Goal: Information Seeking & Learning: Learn about a topic

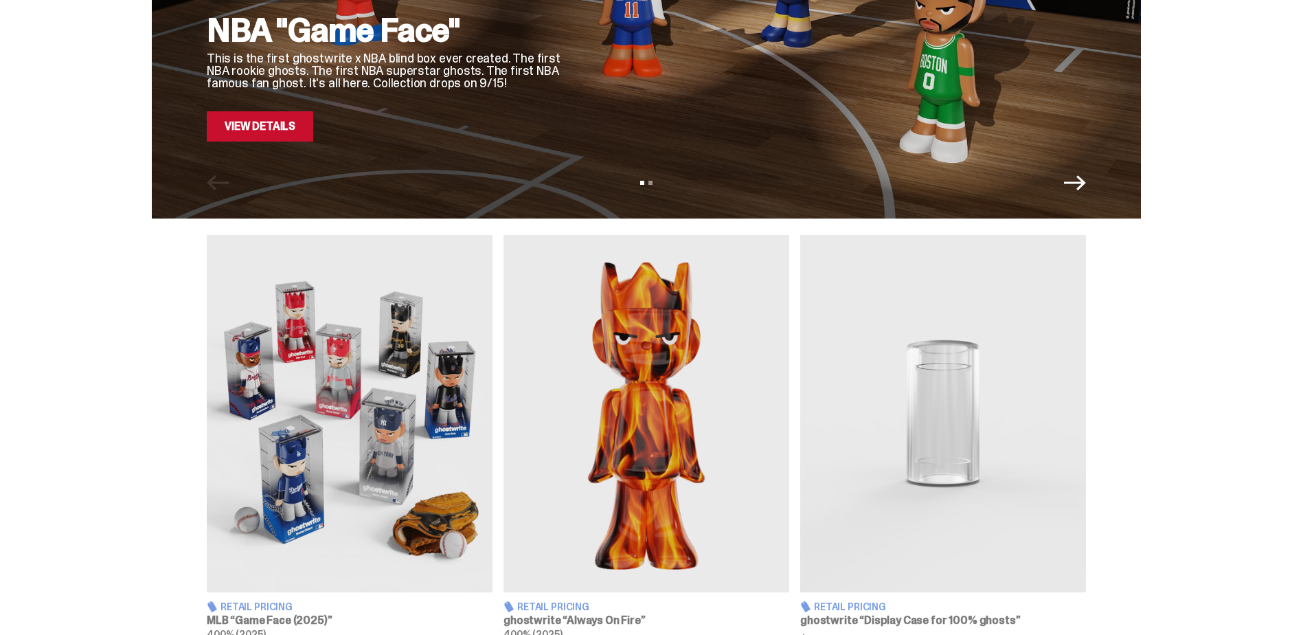
scroll to position [412, 0]
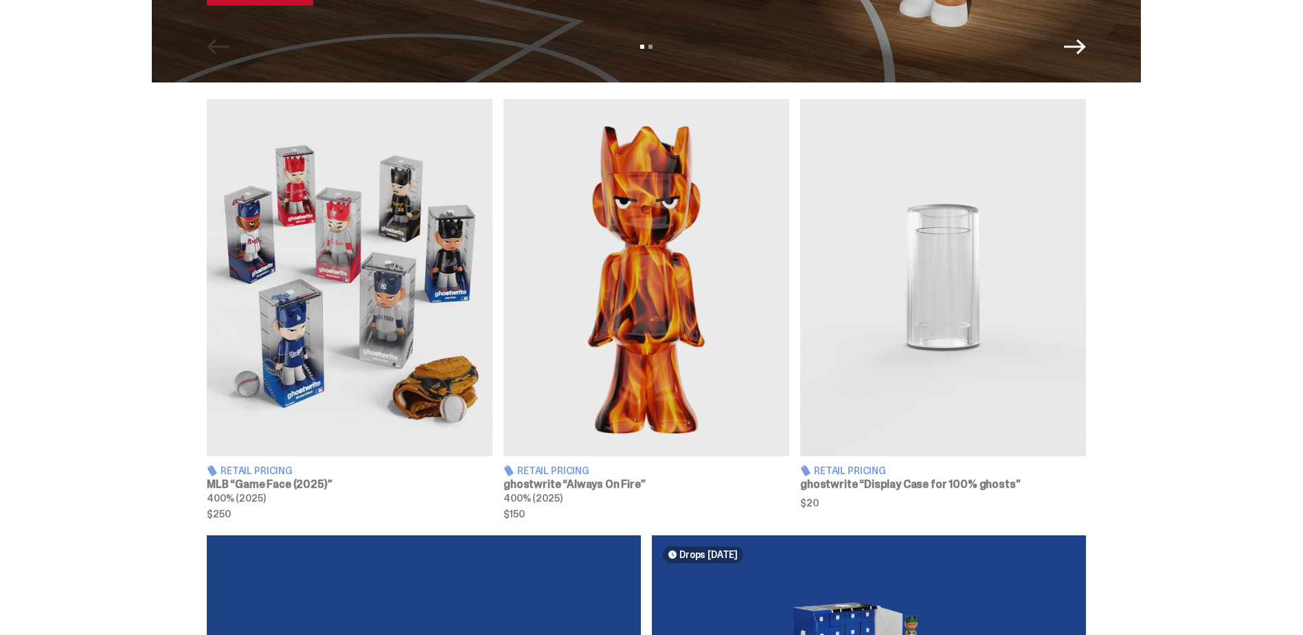
click at [317, 485] on h3 "MLB “Game Face (2025)”" at bounding box center [350, 484] width 286 height 11
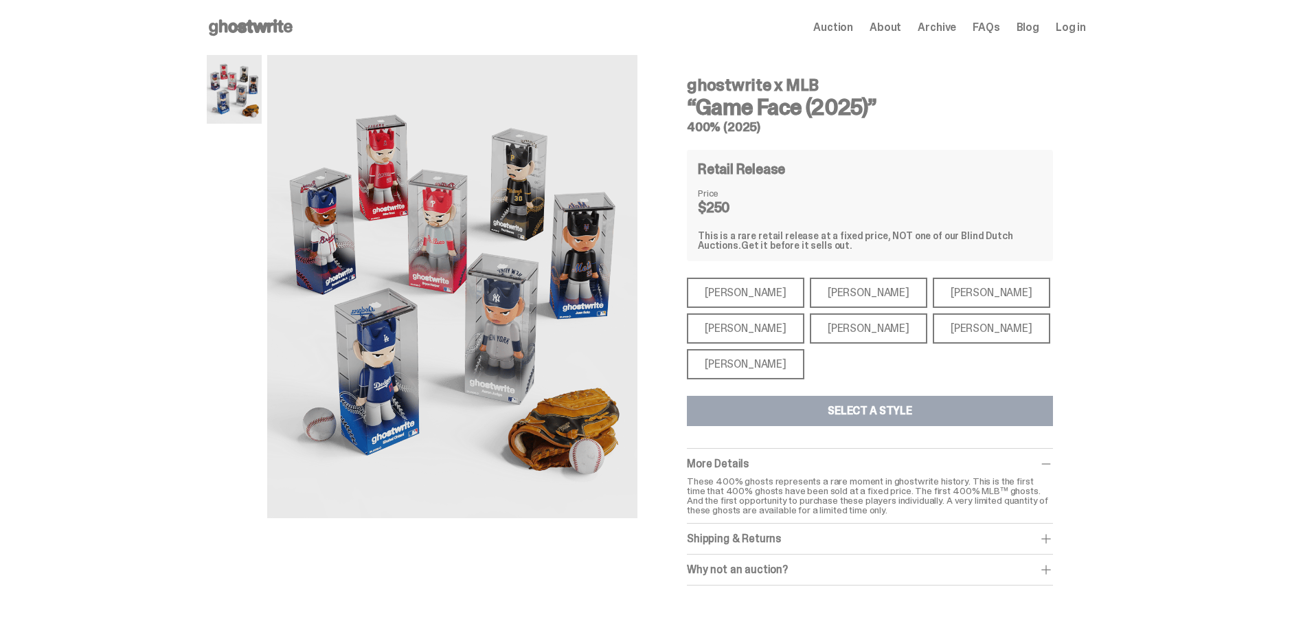
click at [856, 293] on div "[PERSON_NAME]" at bounding box center [868, 292] width 117 height 30
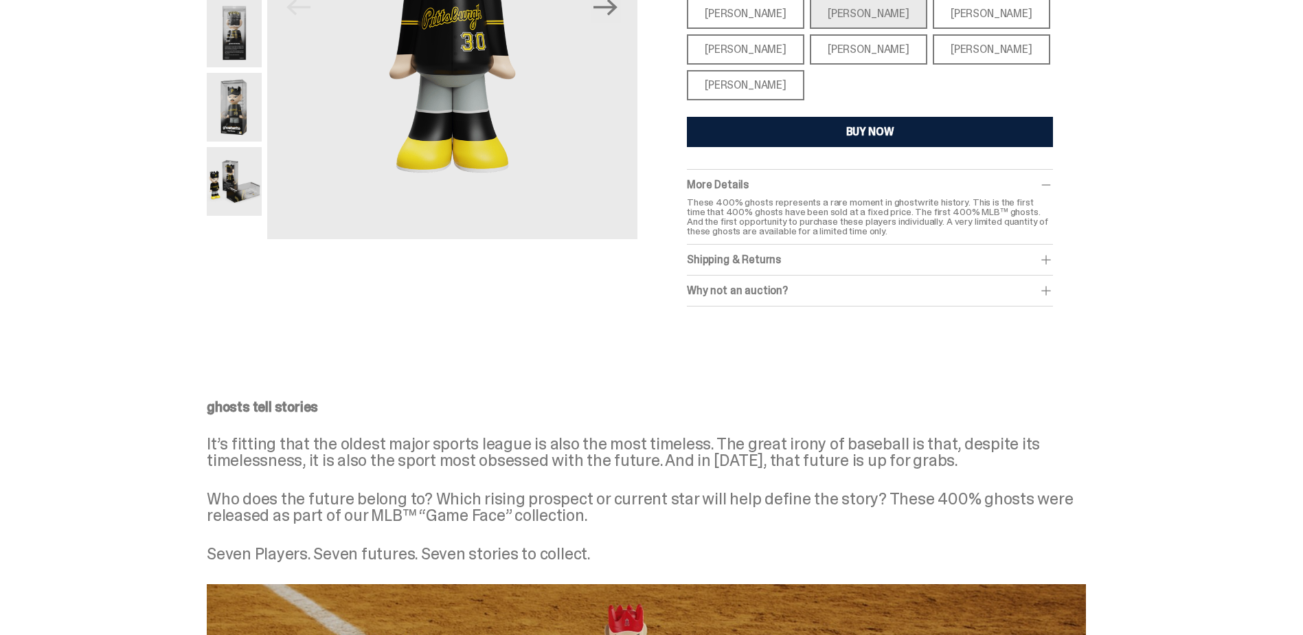
scroll to position [244, 0]
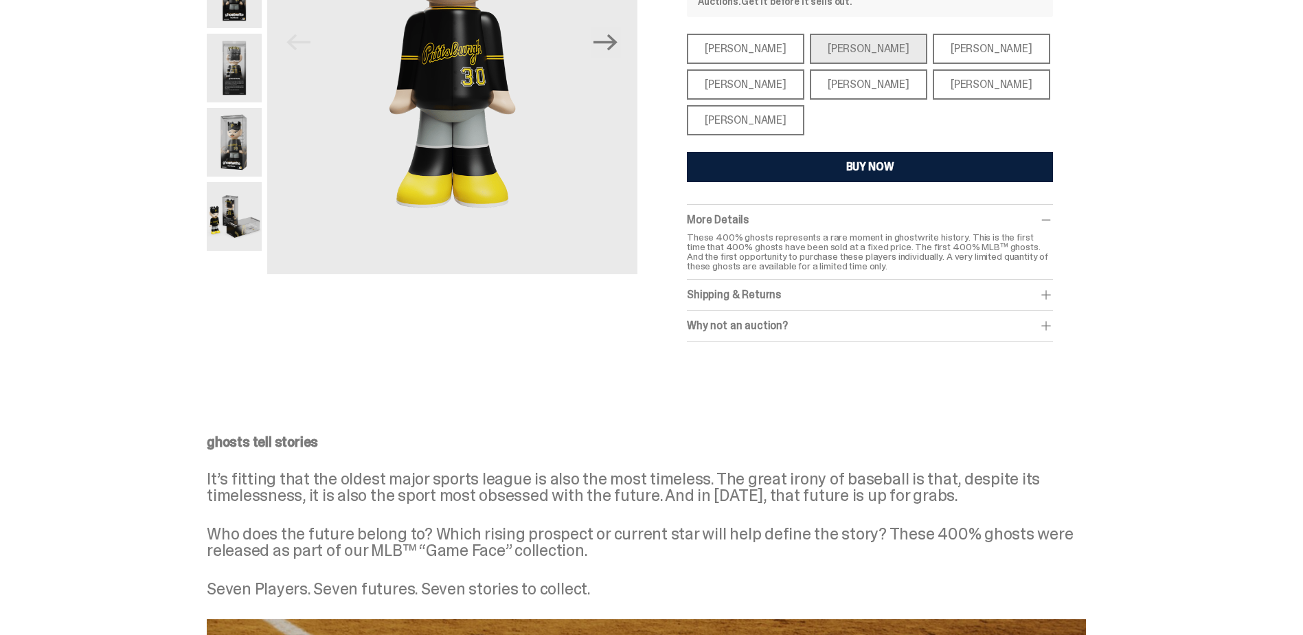
click at [1053, 321] on span at bounding box center [1046, 326] width 14 height 14
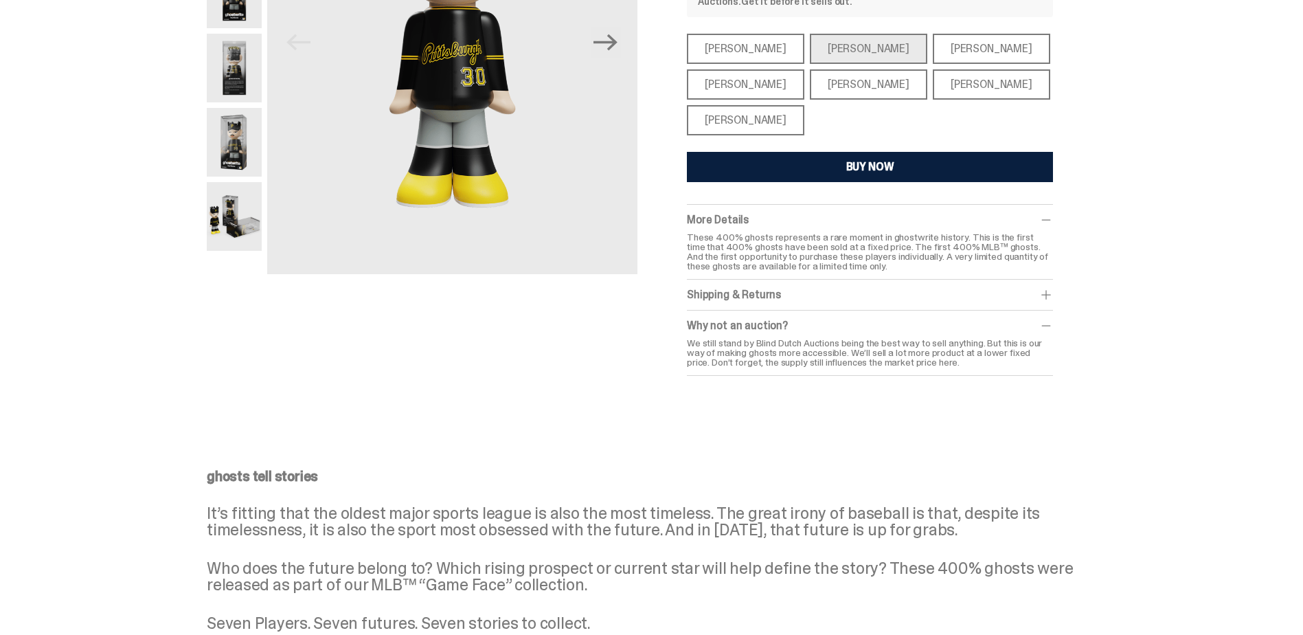
click at [1052, 319] on span at bounding box center [1046, 326] width 14 height 14
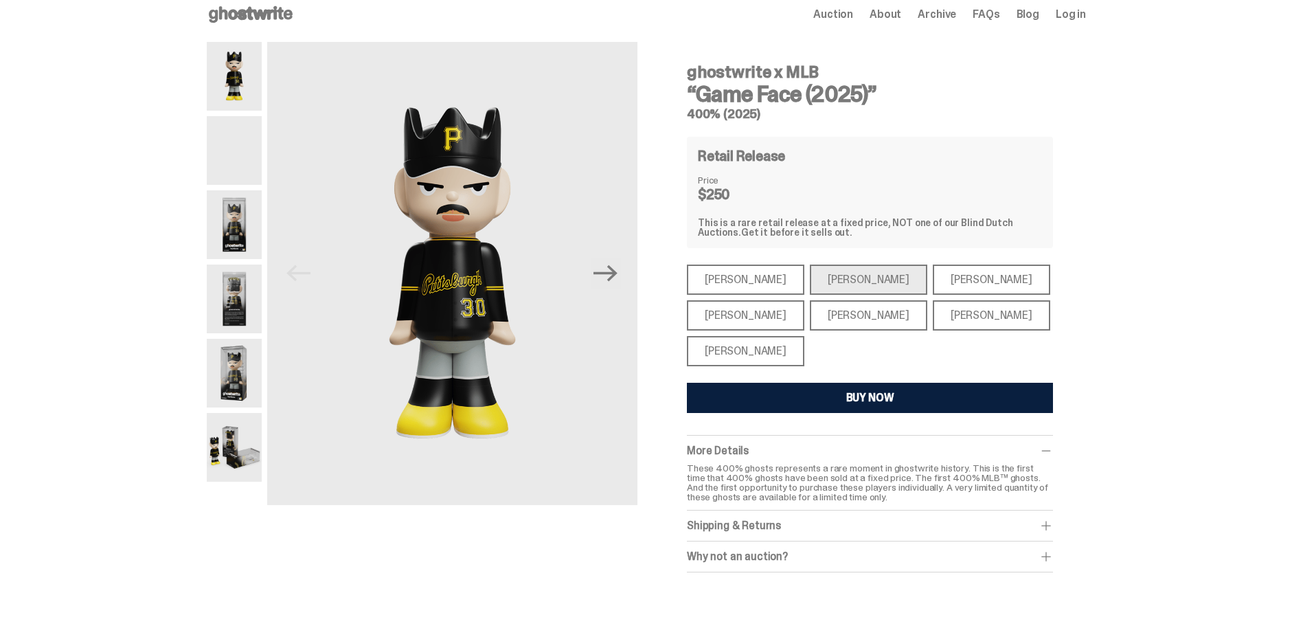
scroll to position [0, 0]
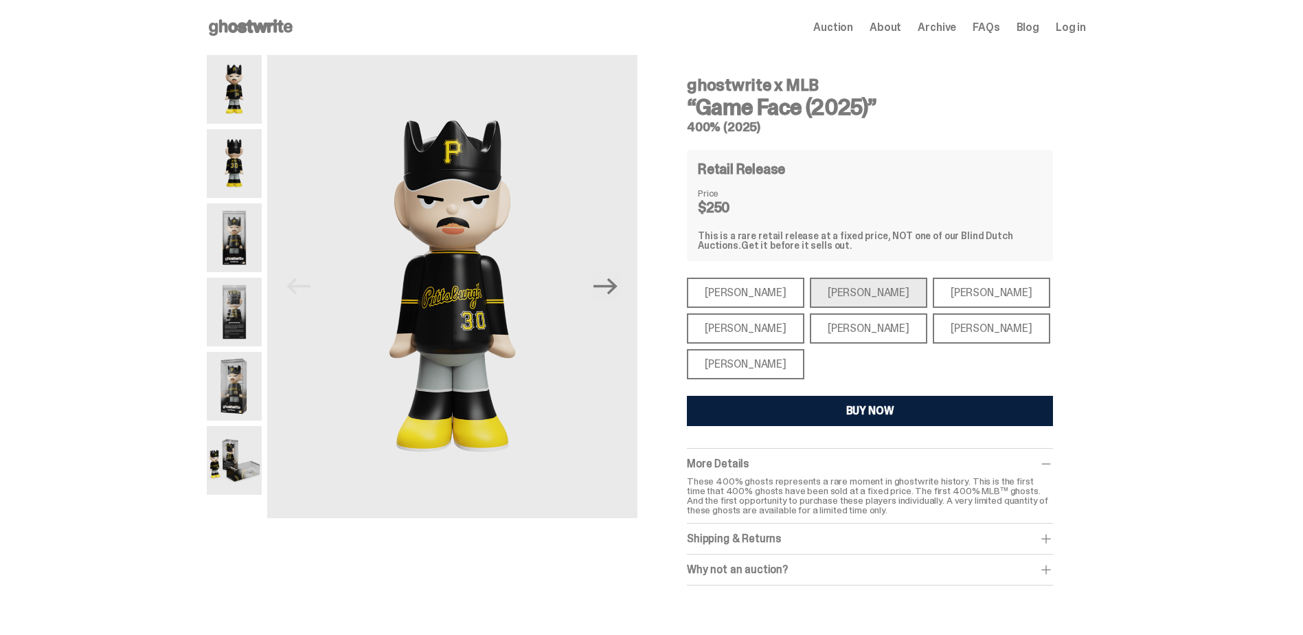
click at [234, 36] on icon at bounding box center [251, 27] width 88 height 22
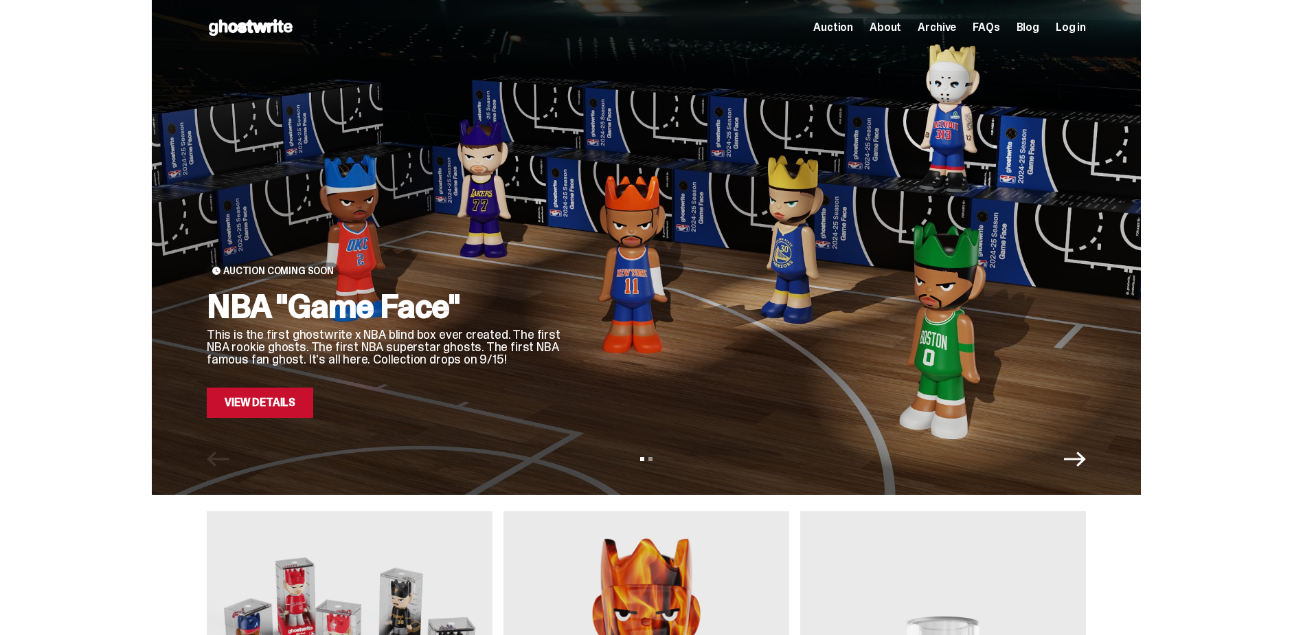
click at [858, 34] on div "Auction About Archive FAQs Blog Log in" at bounding box center [949, 27] width 273 height 16
click at [853, 29] on span "Auction" at bounding box center [833, 27] width 40 height 11
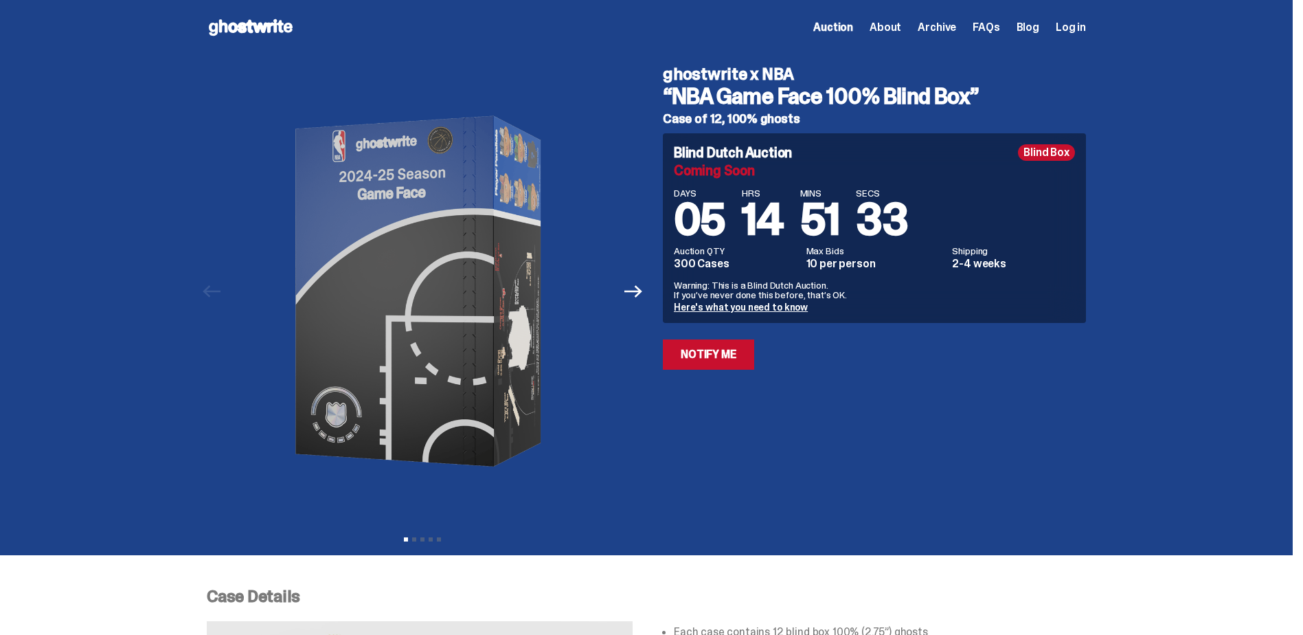
click at [942, 32] on span "Archive" at bounding box center [937, 27] width 38 height 11
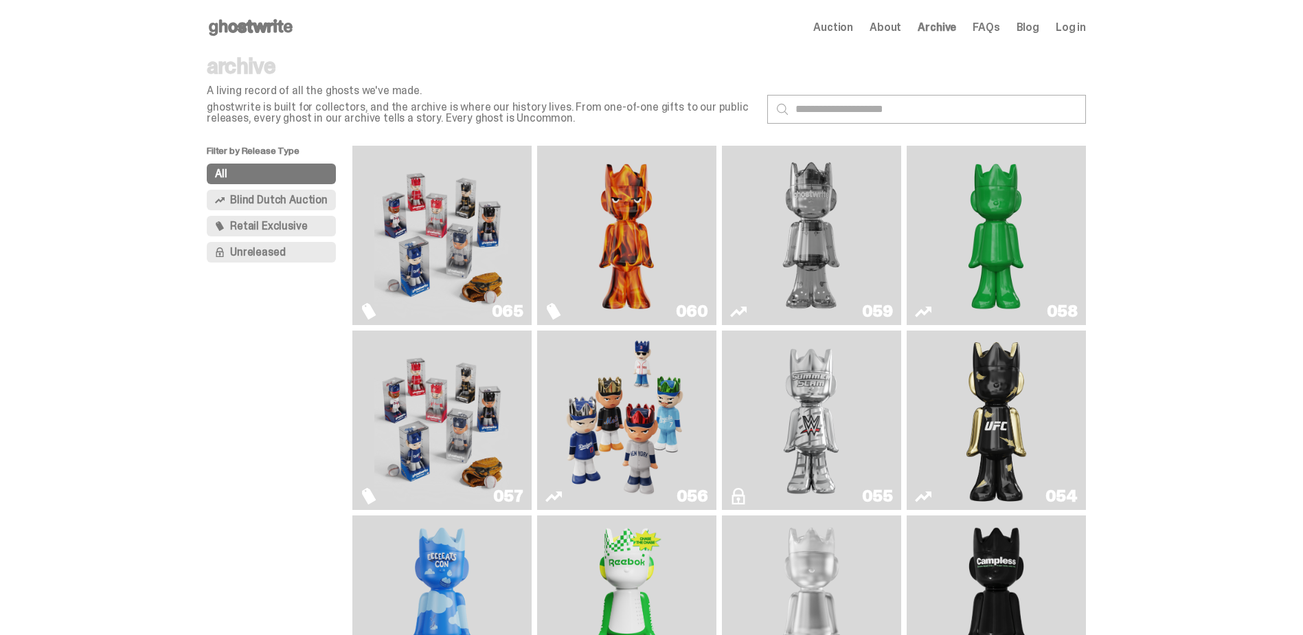
click at [392, 246] on img "Game Face (2025)" at bounding box center [441, 235] width 135 height 168
click at [296, 226] on span "Retail Exclusive" at bounding box center [268, 225] width 77 height 11
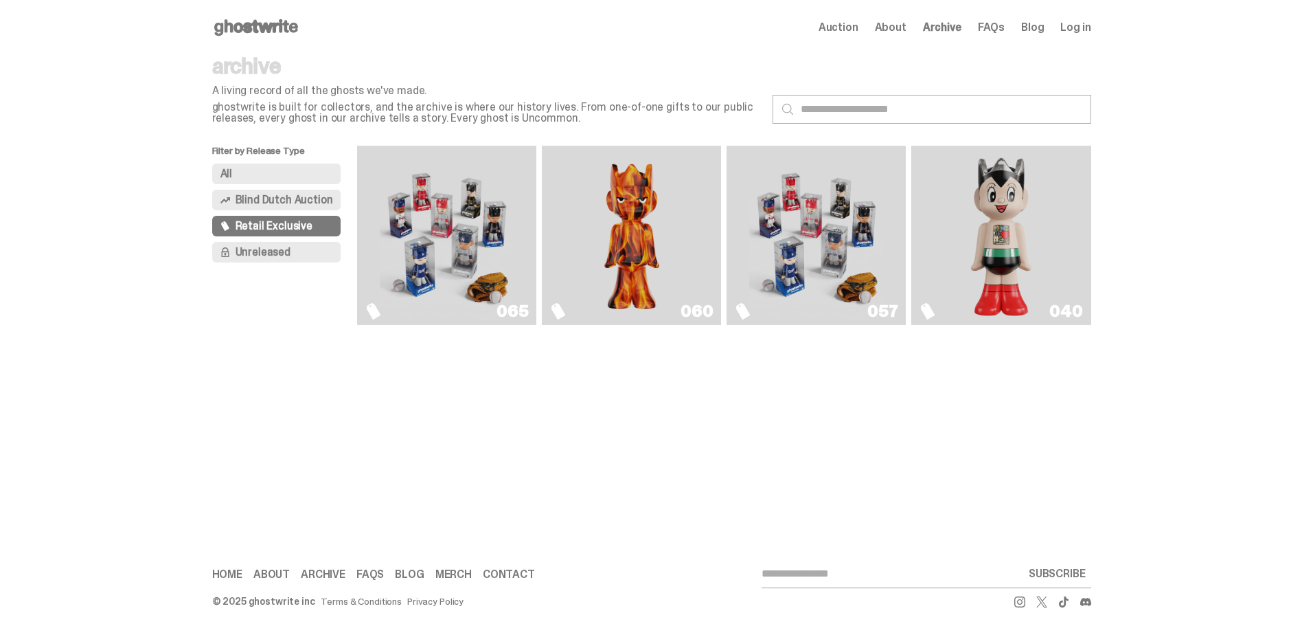
click at [310, 197] on span "Blind Dutch Auction" at bounding box center [285, 199] width 98 height 11
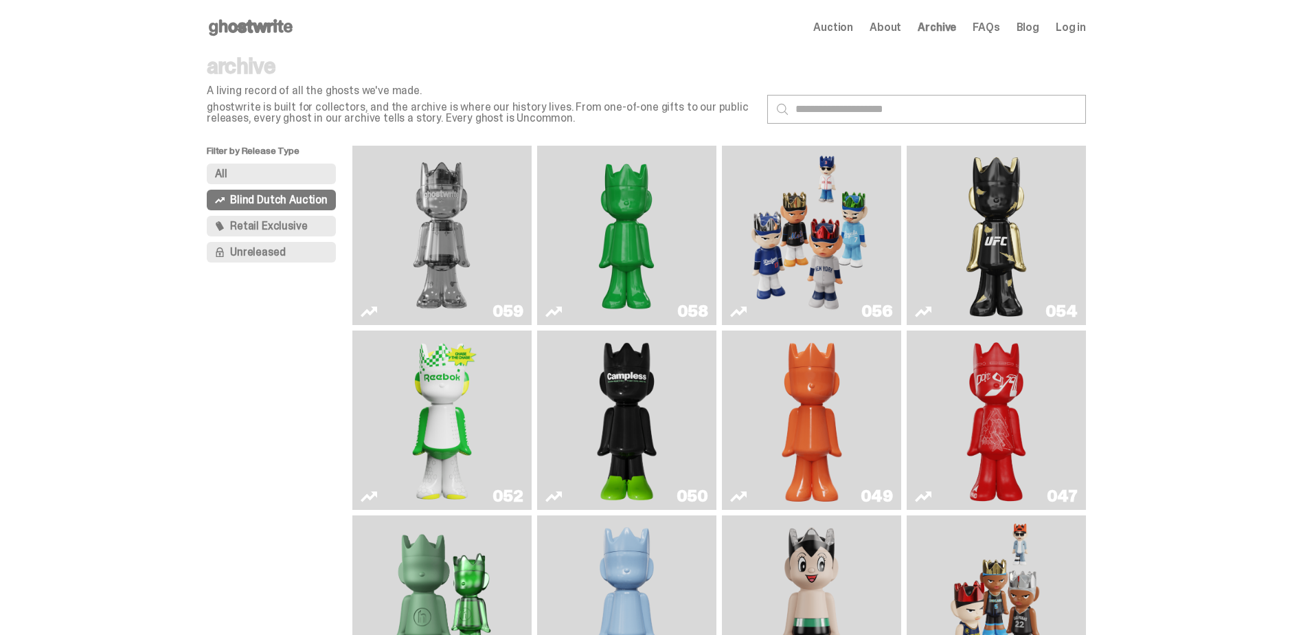
click at [446, 231] on img "Two" at bounding box center [441, 235] width 135 height 168
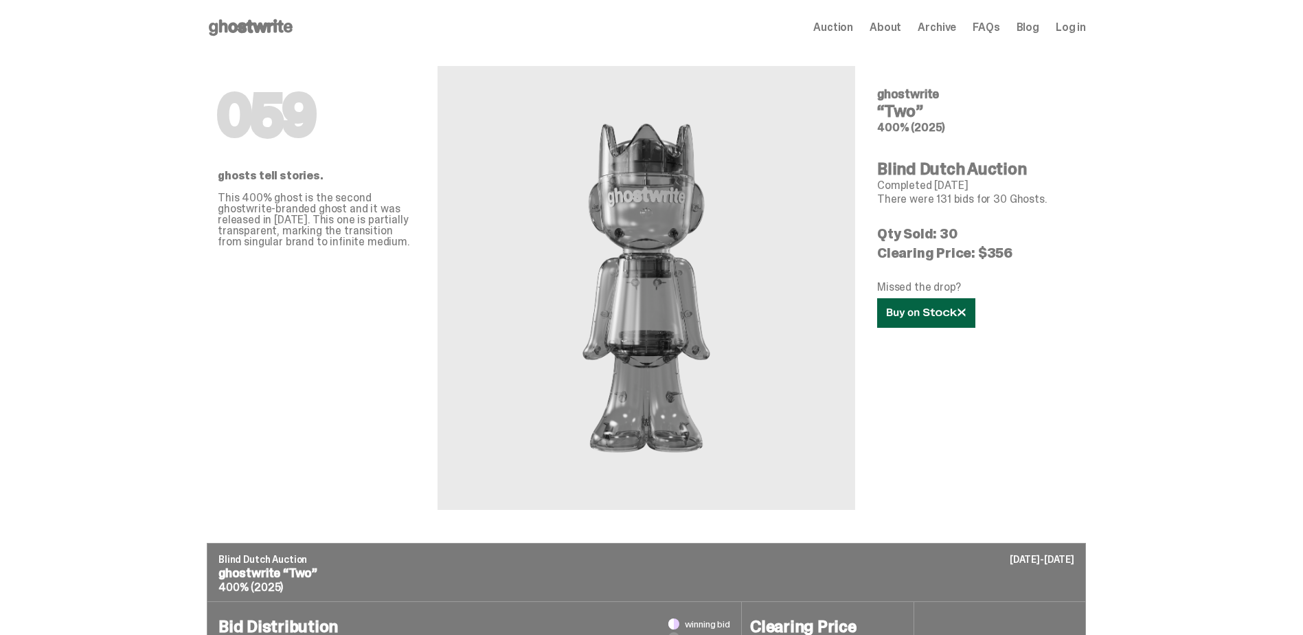
click at [911, 316] on icon at bounding box center [926, 313] width 79 height 10
